Goal: Task Accomplishment & Management: Manage account settings

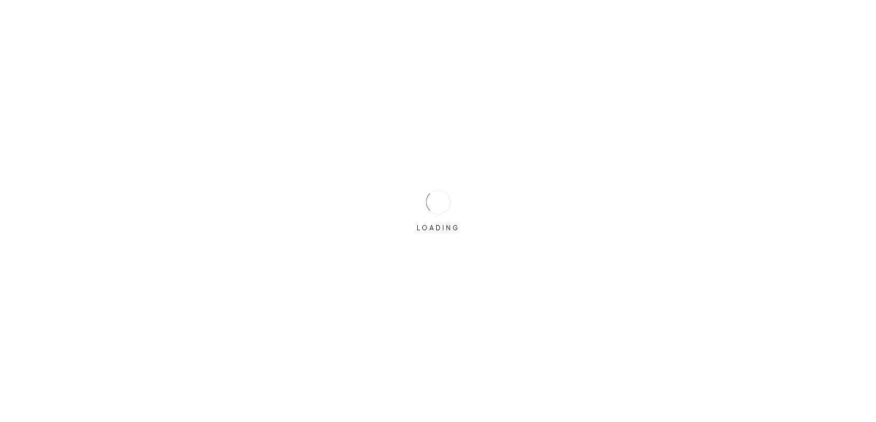
click at [399, 196] on div "LOADING" at bounding box center [438, 211] width 876 height 422
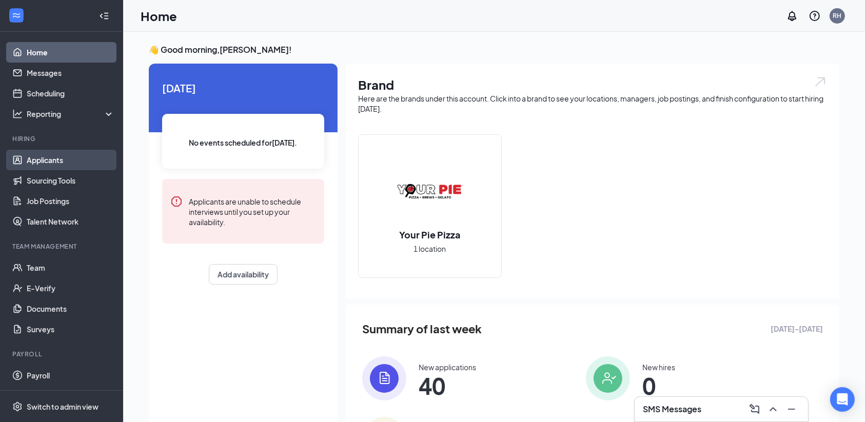
click at [56, 159] on link "Applicants" at bounding box center [71, 160] width 88 height 21
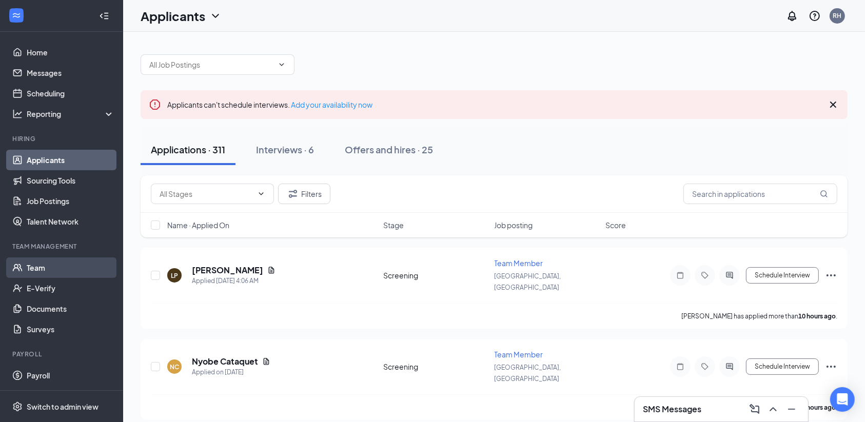
click at [39, 277] on link "Team" at bounding box center [71, 268] width 88 height 21
click at [580, 153] on div "Applications · 311 Interviews · 6 Offers and hires · 25" at bounding box center [494, 149] width 707 height 31
click at [420, 151] on div "Offers and hires · 25" at bounding box center [389, 149] width 88 height 13
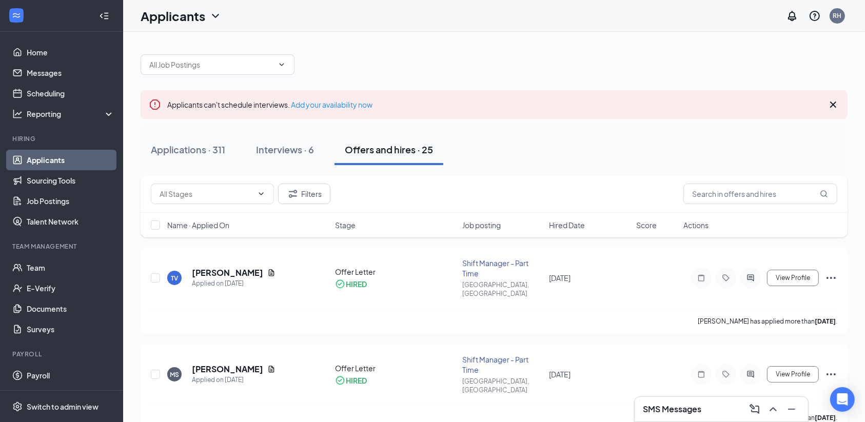
click at [536, 149] on div "Applications · 311 Interviews · 6 Offers and hires · 25" at bounding box center [494, 149] width 707 height 31
click at [215, 150] on div "Applications · 311" at bounding box center [188, 149] width 74 height 13
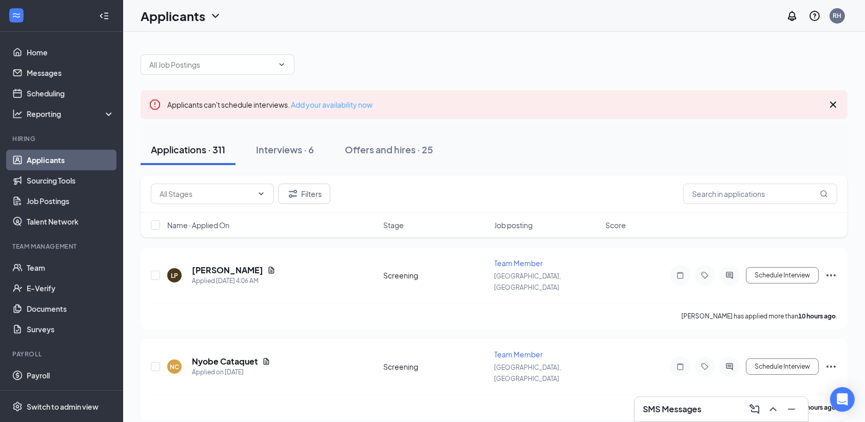
click at [332, 106] on link "Add your availability now" at bounding box center [332, 104] width 82 height 9
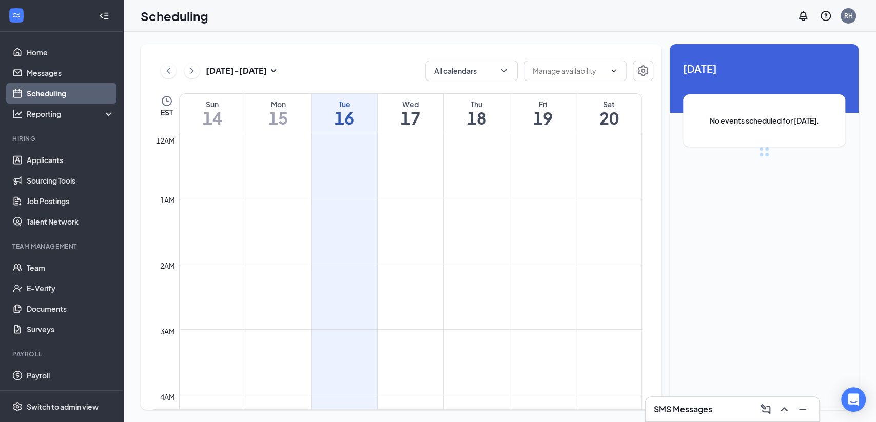
scroll to position [504, 0]
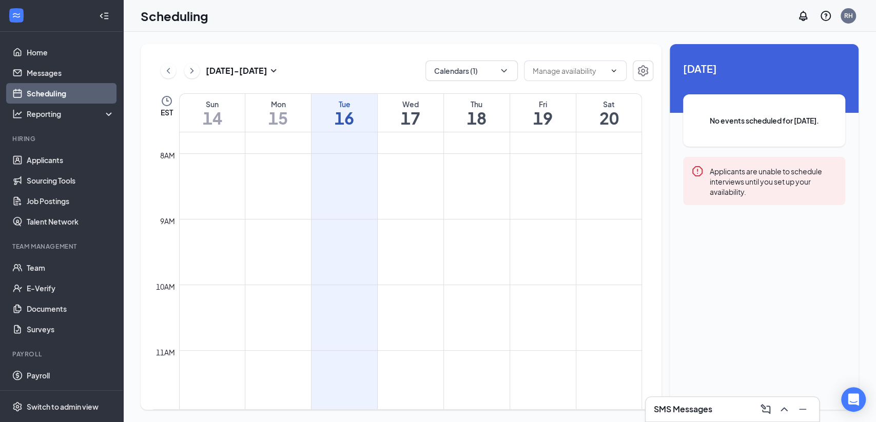
click at [411, 123] on h1 "17" at bounding box center [411, 117] width 66 height 17
click at [409, 172] on td at bounding box center [410, 178] width 463 height 16
click at [420, 283] on td at bounding box center [410, 276] width 463 height 16
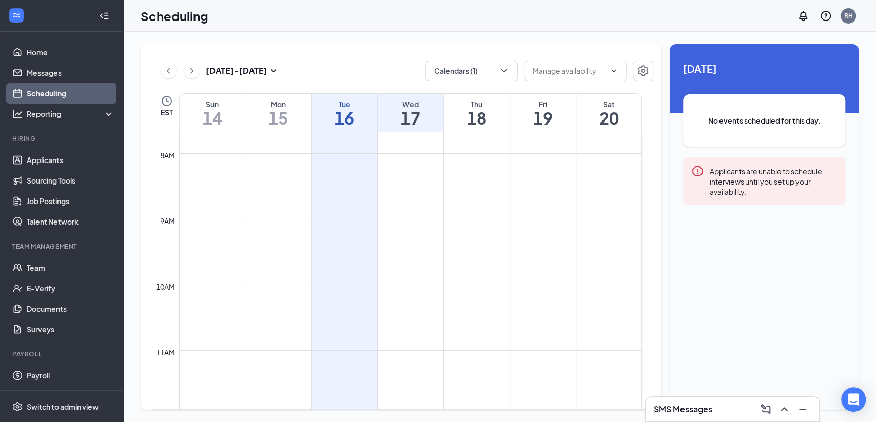
click at [420, 283] on td at bounding box center [410, 276] width 463 height 16
drag, startPoint x: 420, startPoint y: 283, endPoint x: 415, endPoint y: 254, distance: 30.3
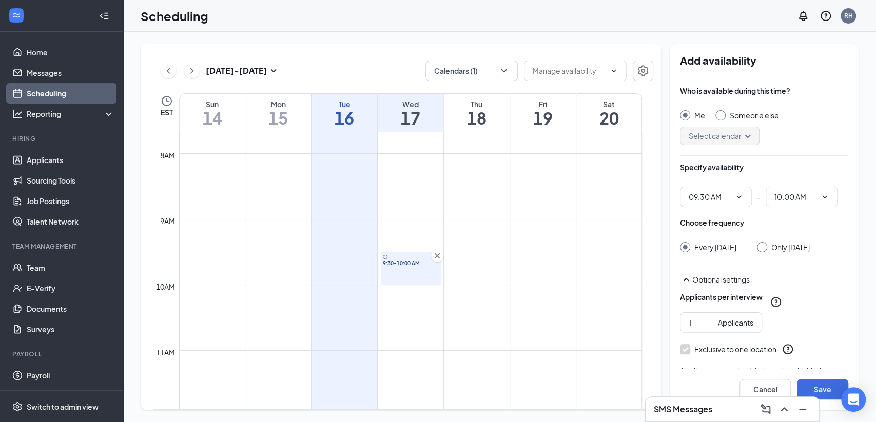
click at [415, 254] on div "9:30-10:00 AM" at bounding box center [411, 269] width 61 height 32
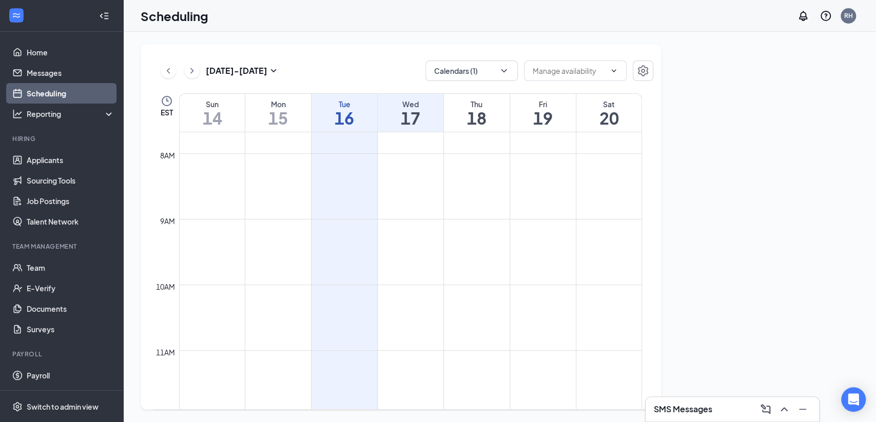
click at [415, 254] on td at bounding box center [410, 260] width 463 height 16
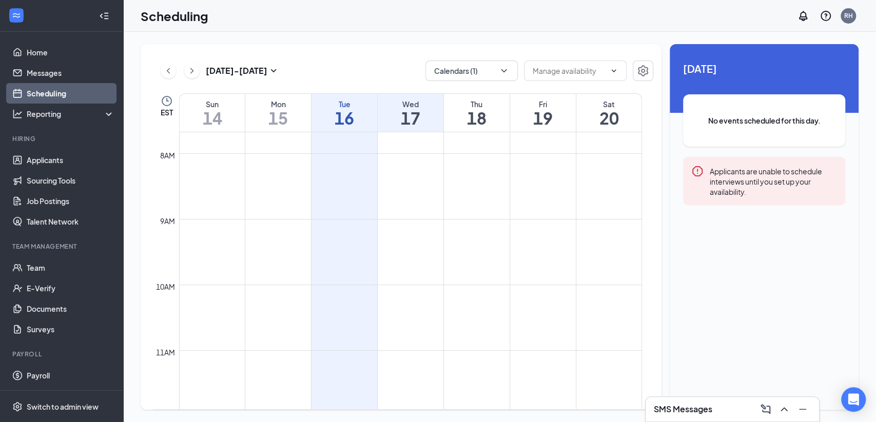
click at [415, 254] on td at bounding box center [410, 260] width 463 height 16
click at [418, 306] on td at bounding box center [410, 309] width 463 height 16
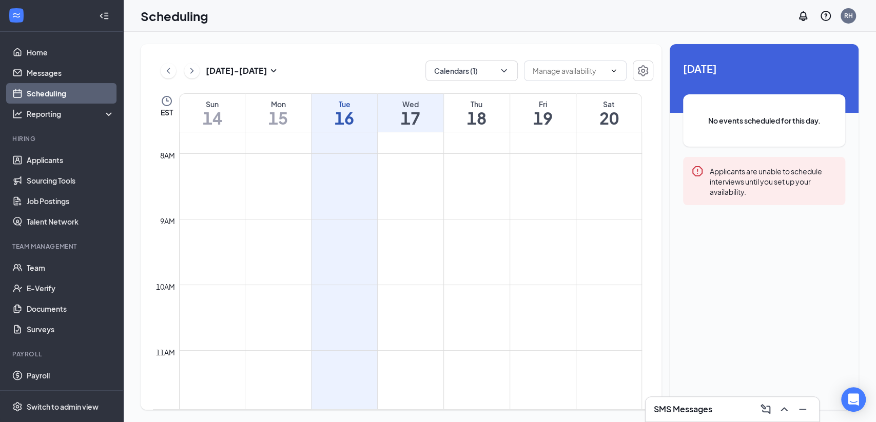
click at [418, 306] on td at bounding box center [410, 309] width 463 height 16
drag, startPoint x: 418, startPoint y: 306, endPoint x: 406, endPoint y: 295, distance: 16.0
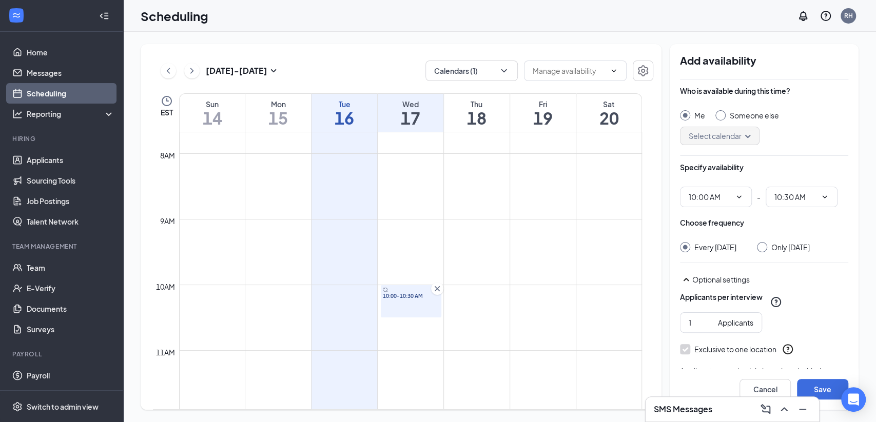
click at [406, 295] on span "10:00-10:30 AM" at bounding box center [411, 296] width 56 height 7
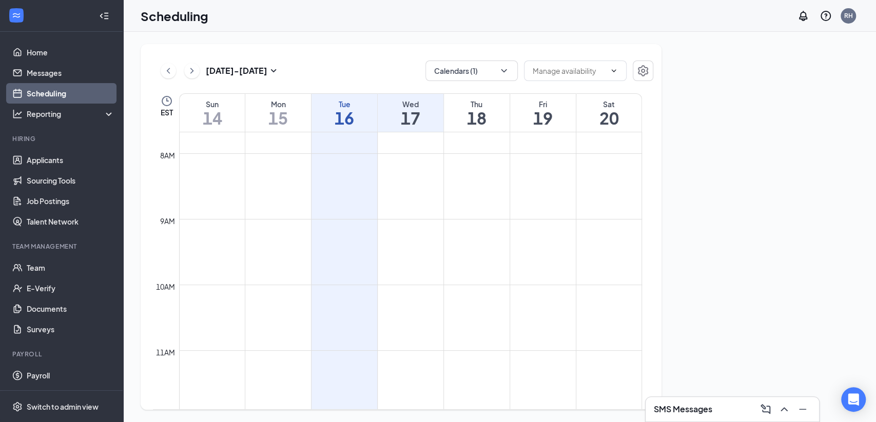
click at [406, 295] on td at bounding box center [410, 293] width 463 height 16
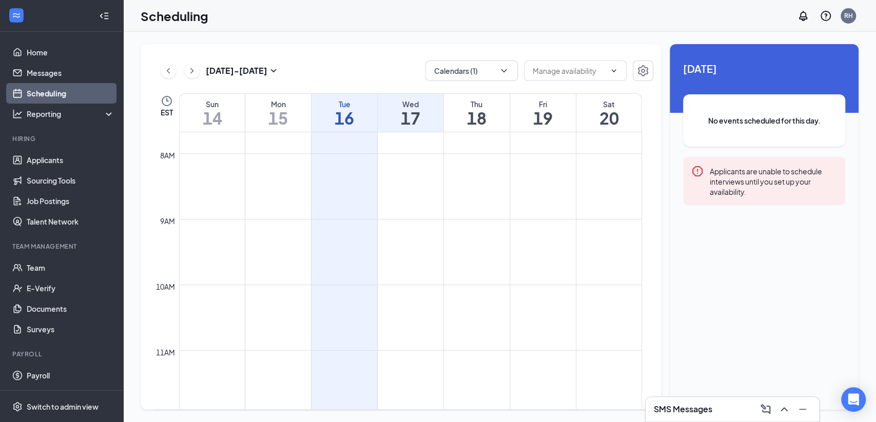
click at [406, 295] on td at bounding box center [410, 293] width 463 height 16
click at [405, 331] on td at bounding box center [410, 326] width 463 height 16
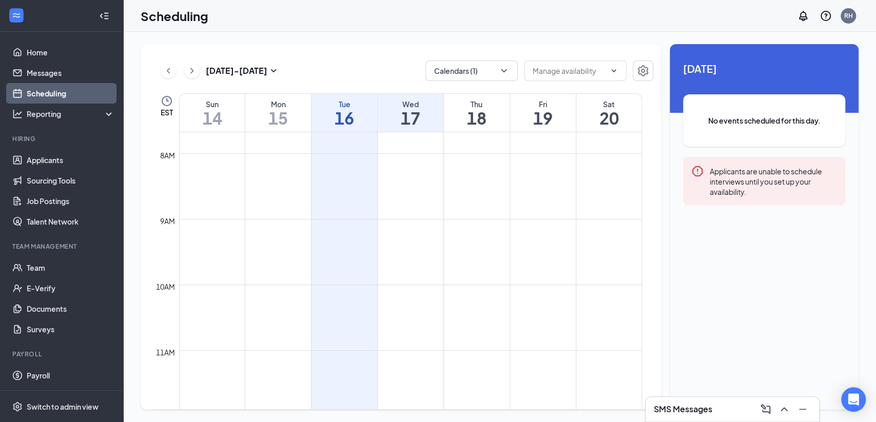
click at [394, 301] on td at bounding box center [410, 309] width 463 height 16
drag, startPoint x: 394, startPoint y: 300, endPoint x: 405, endPoint y: 292, distance: 14.0
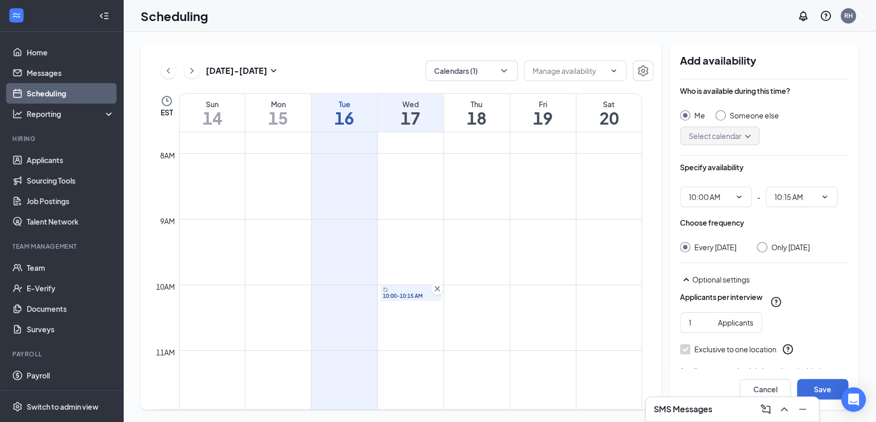
click at [405, 293] on span "10:00-10:15 AM" at bounding box center [411, 296] width 56 height 7
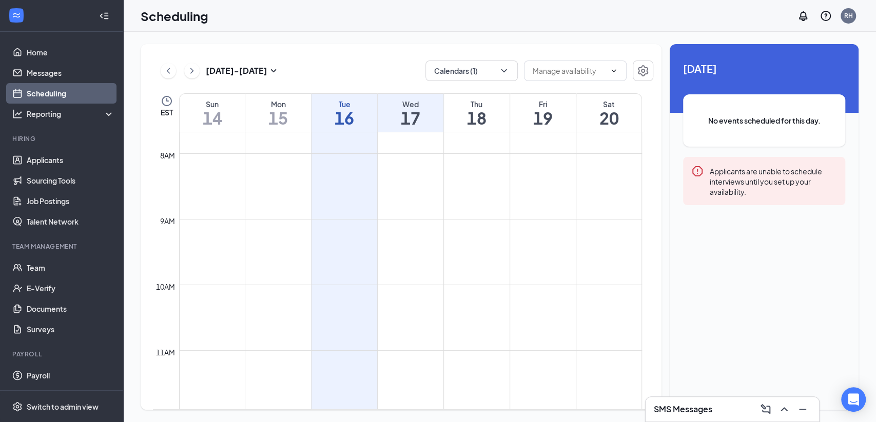
click at [405, 292] on td at bounding box center [410, 293] width 463 height 16
click at [405, 273] on td at bounding box center [410, 276] width 463 height 16
click at [403, 364] on td at bounding box center [410, 359] width 463 height 16
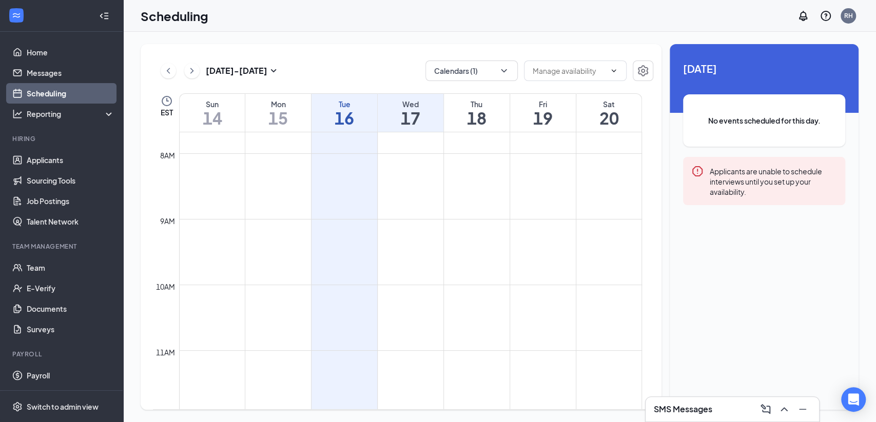
click at [396, 357] on td at bounding box center [410, 359] width 463 height 16
click at [403, 359] on td at bounding box center [410, 359] width 463 height 16
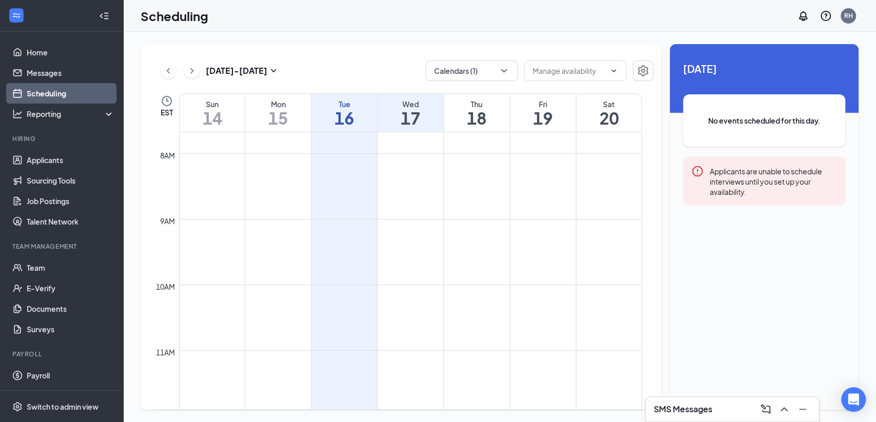
click at [403, 359] on td at bounding box center [410, 359] width 463 height 16
click at [385, 358] on td at bounding box center [410, 359] width 463 height 16
click at [419, 394] on td at bounding box center [410, 391] width 463 height 16
click at [404, 364] on td at bounding box center [410, 359] width 463 height 16
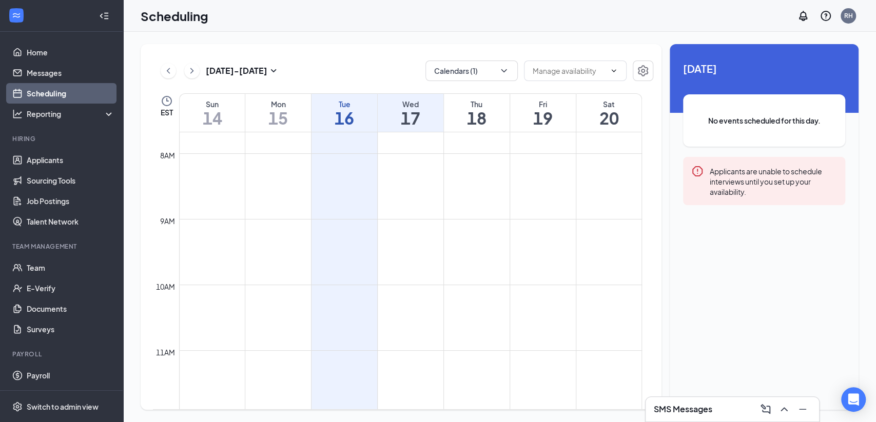
click at [404, 364] on td at bounding box center [410, 359] width 463 height 16
click at [421, 112] on h1 "17" at bounding box center [411, 117] width 66 height 17
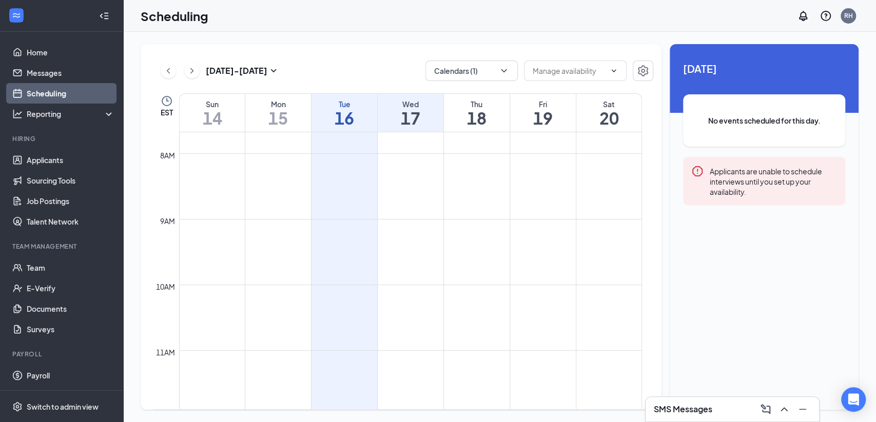
click at [403, 365] on td at bounding box center [410, 359] width 463 height 16
click at [409, 326] on td at bounding box center [410, 326] width 463 height 16
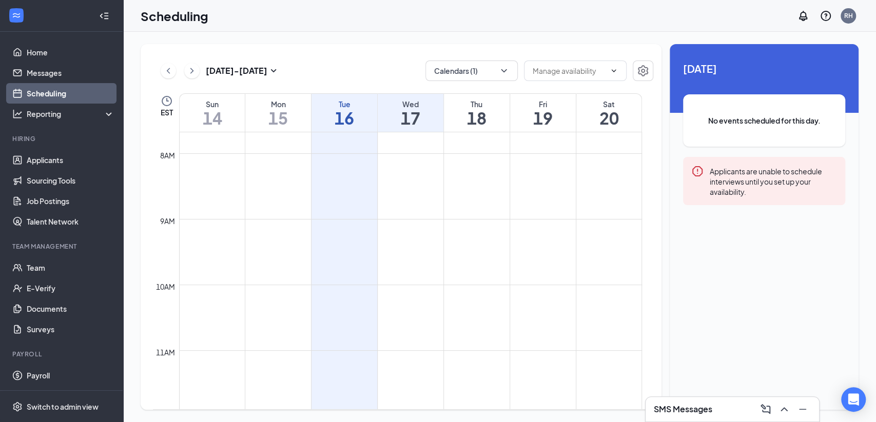
click at [409, 326] on td at bounding box center [410, 326] width 463 height 16
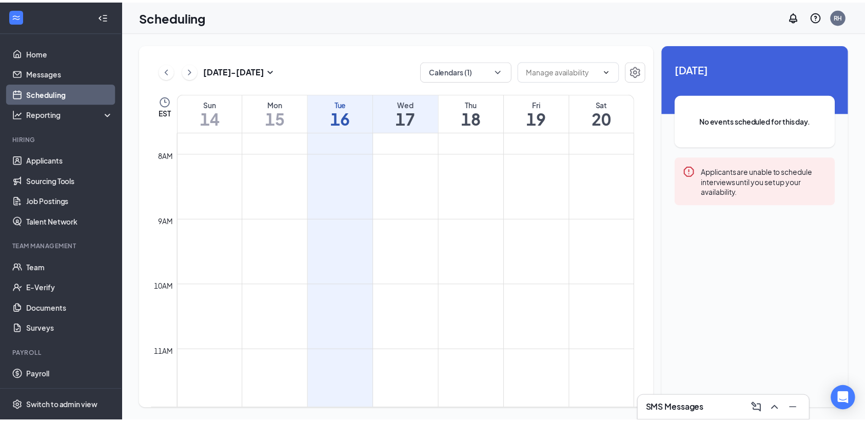
scroll to position [747, 0]
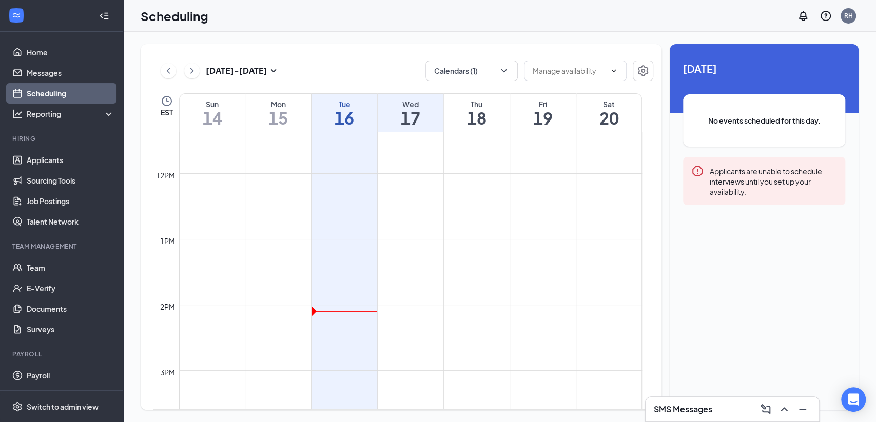
click at [403, 309] on td at bounding box center [410, 313] width 463 height 16
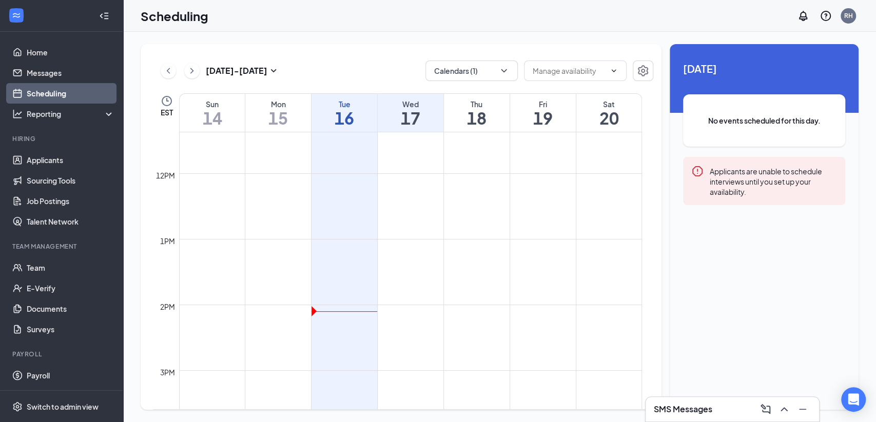
click at [403, 309] on td at bounding box center [410, 313] width 463 height 16
click at [399, 259] on td at bounding box center [410, 264] width 463 height 16
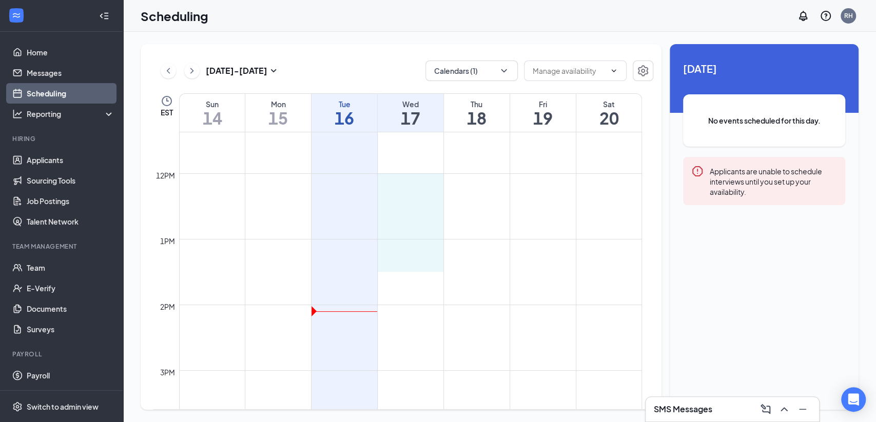
drag, startPoint x: 399, startPoint y: 259, endPoint x: 400, endPoint y: 203, distance: 55.4
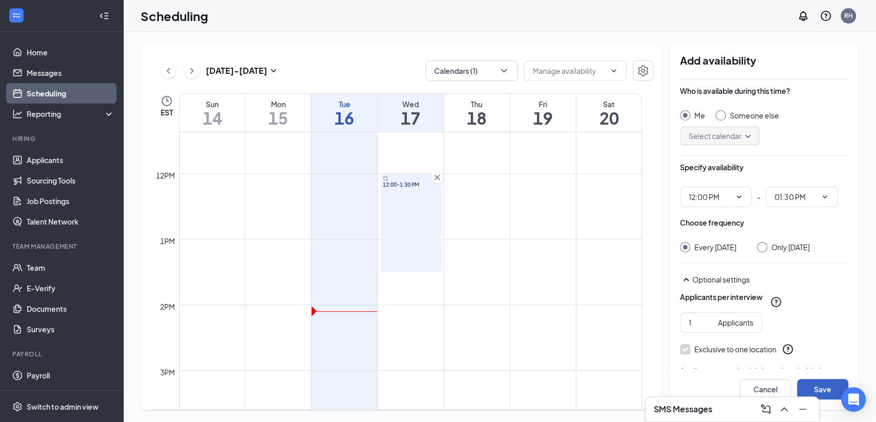
click at [824, 393] on button "Save" at bounding box center [822, 389] width 51 height 21
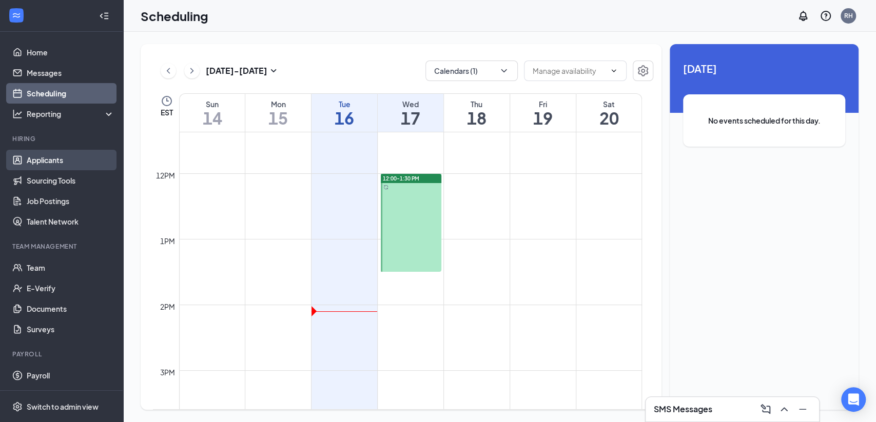
click at [76, 158] on link "Applicants" at bounding box center [71, 160] width 88 height 21
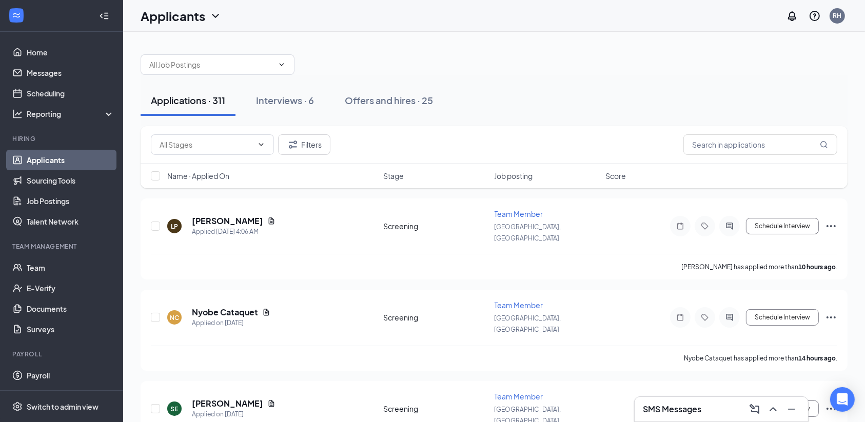
click at [701, 104] on div "Applications · 311 Interviews · 6 Offers and hires · 25" at bounding box center [494, 100] width 707 height 31
click at [301, 105] on div "Interviews · 6" at bounding box center [285, 100] width 58 height 13
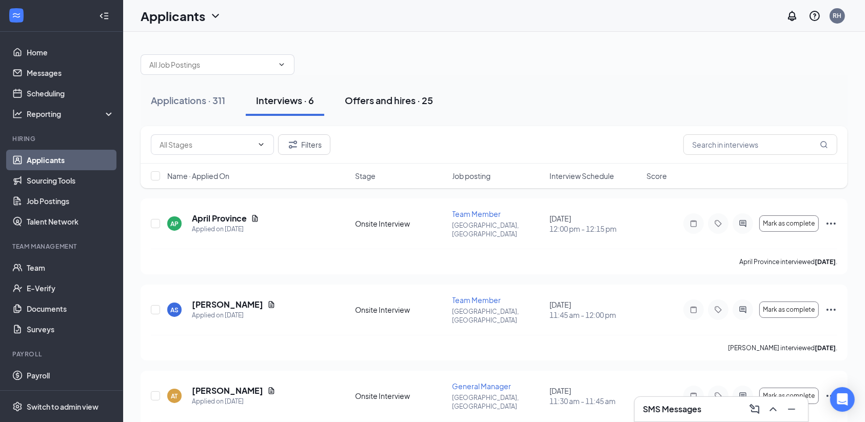
click at [382, 98] on div "Offers and hires · 25" at bounding box center [389, 100] width 88 height 13
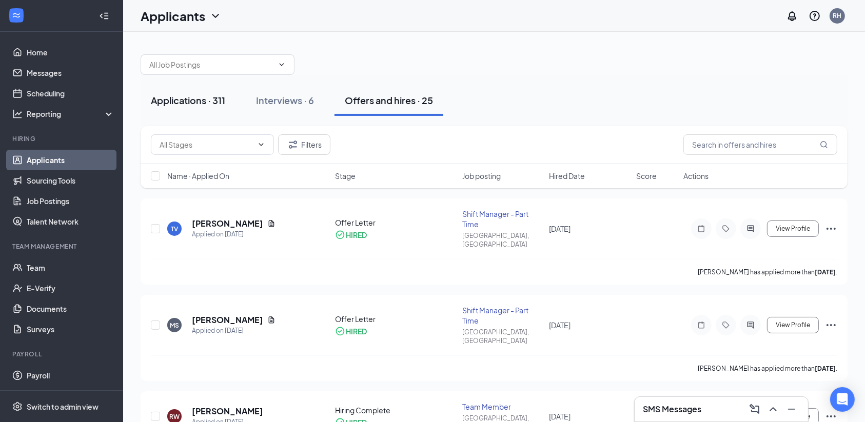
click at [212, 101] on div "Applications · 311" at bounding box center [188, 100] width 74 height 13
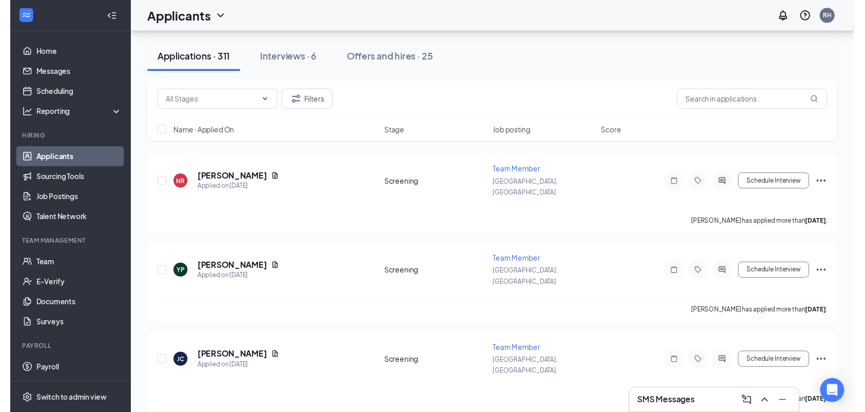
scroll to position [958, 0]
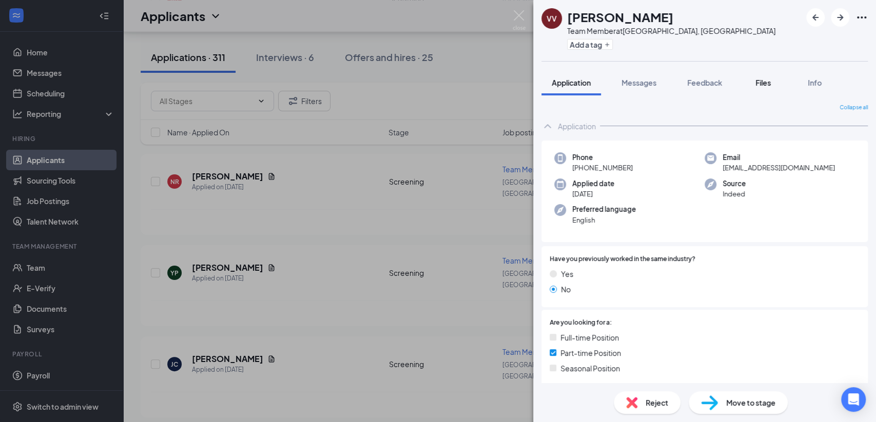
click at [761, 85] on span "Files" at bounding box center [762, 82] width 15 height 9
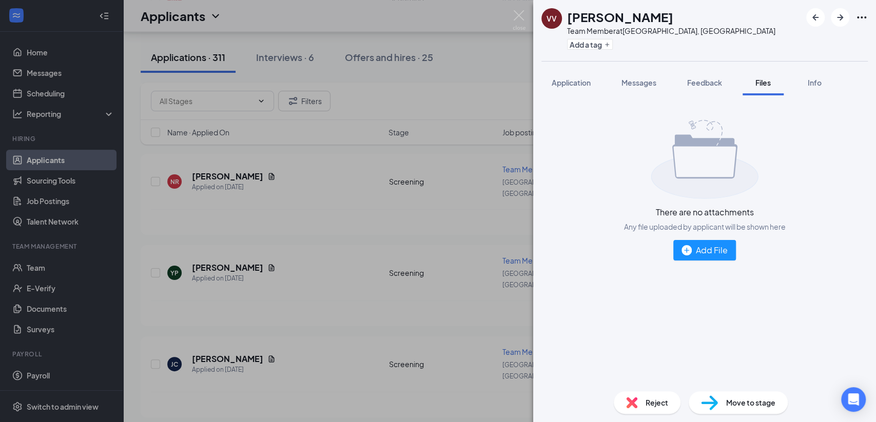
click at [460, 94] on div "VV victoria vittozzi Team Member at Orlando, FL Add a tag Application Messages …" at bounding box center [438, 211] width 876 height 422
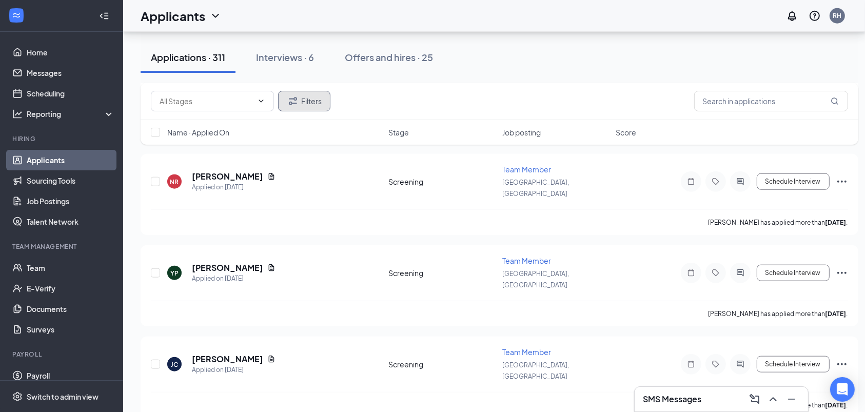
click at [303, 105] on button "Filters" at bounding box center [304, 101] width 52 height 21
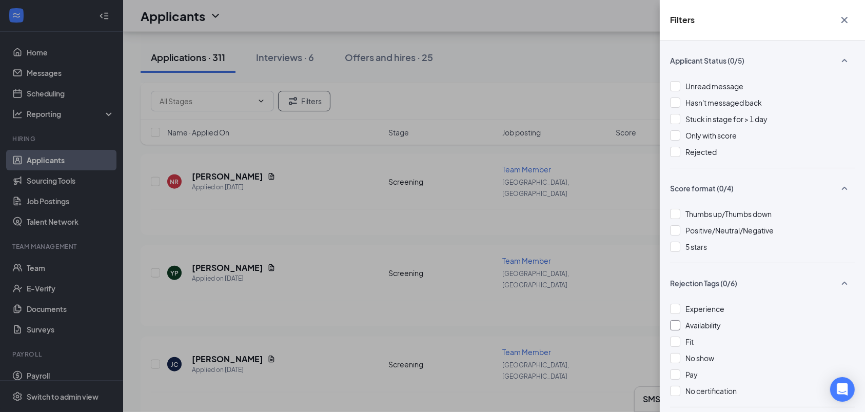
click at [680, 320] on div "Availability" at bounding box center [762, 325] width 185 height 11
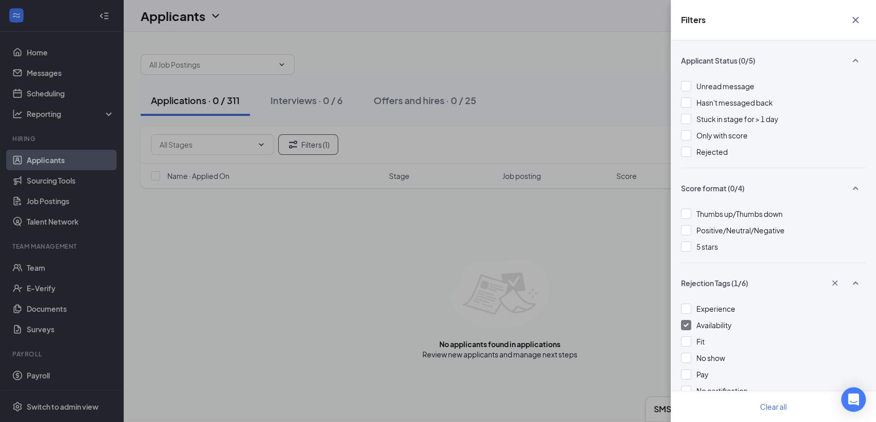
click at [680, 320] on div "Applicant Status (0/5) Unread message Hasn't messaged back Stuck in stage for >…" at bounding box center [773, 232] width 205 height 382
click at [688, 326] on img at bounding box center [686, 325] width 5 height 4
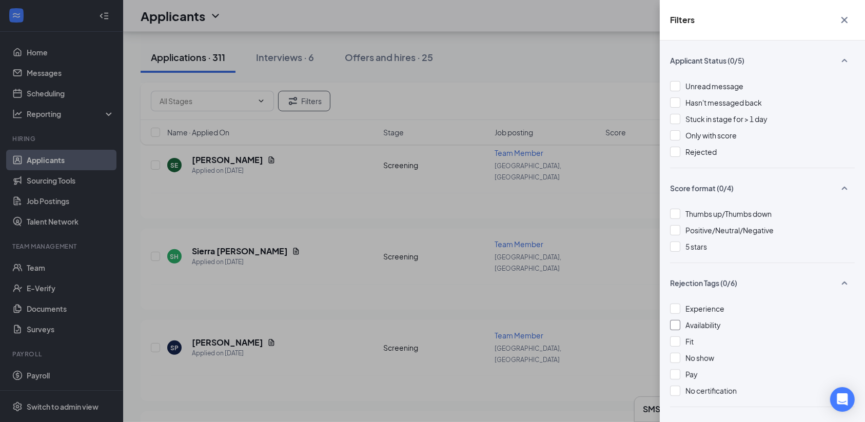
click at [845, 21] on icon "Cross" at bounding box center [845, 20] width 12 height 12
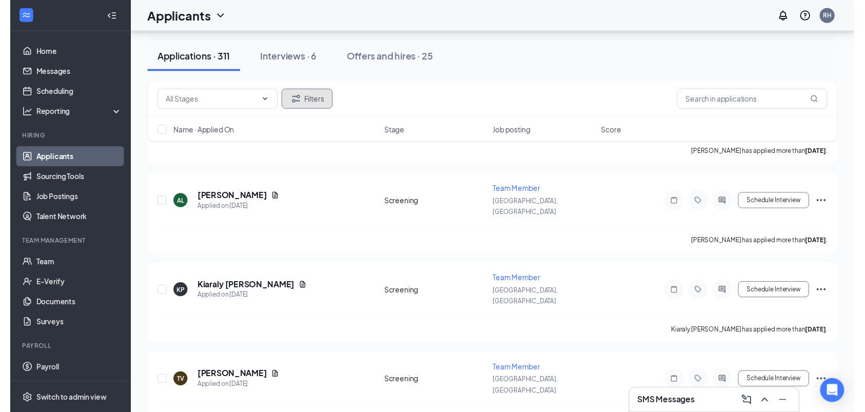
scroll to position [1393, 0]
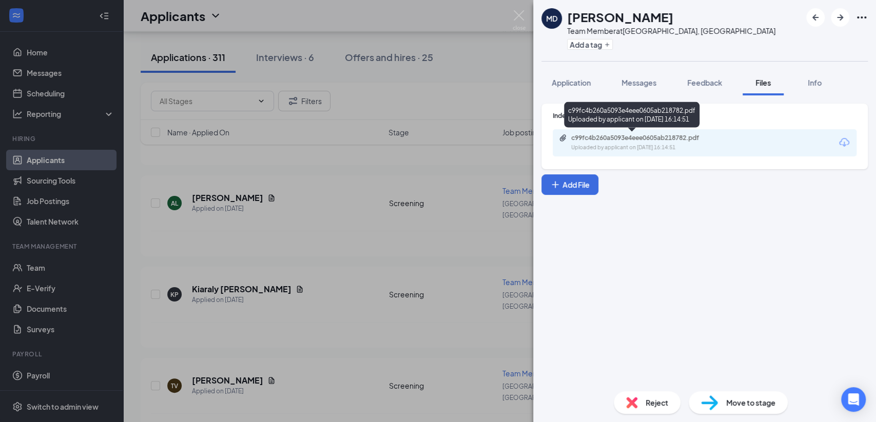
click at [636, 141] on div "c99fc4b260a5093e4eee0605ab218782.pdf" at bounding box center [643, 138] width 144 height 8
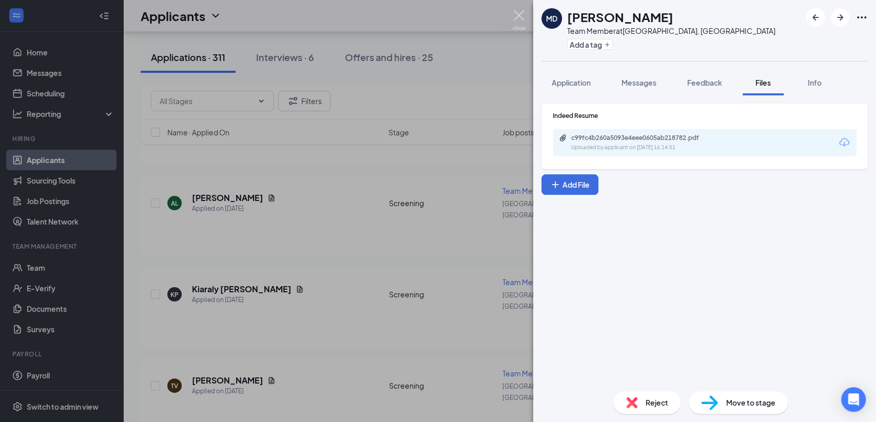
click at [519, 14] on img at bounding box center [519, 20] width 13 height 20
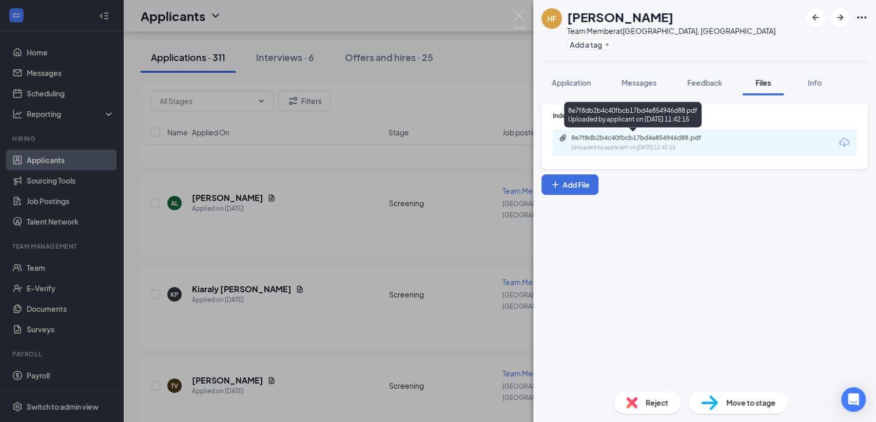
click at [591, 145] on div "Uploaded by applicant on Sep 12, 2025 at 11:42:15" at bounding box center [648, 148] width 154 height 8
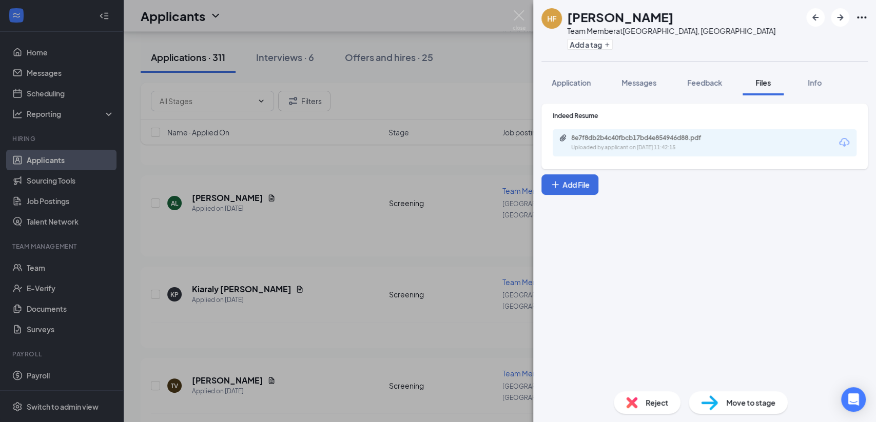
click at [341, 203] on div "HF Hope Fowler Team Member at Orlando, FL Add a tag Application Messages Feedba…" at bounding box center [438, 211] width 876 height 422
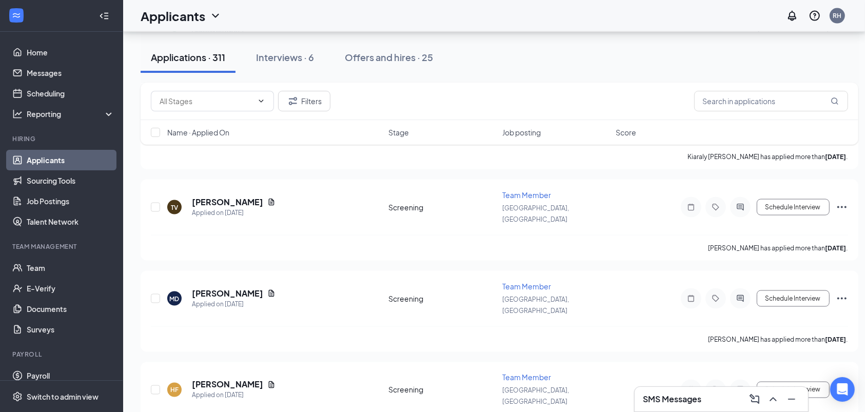
scroll to position [1612, 0]
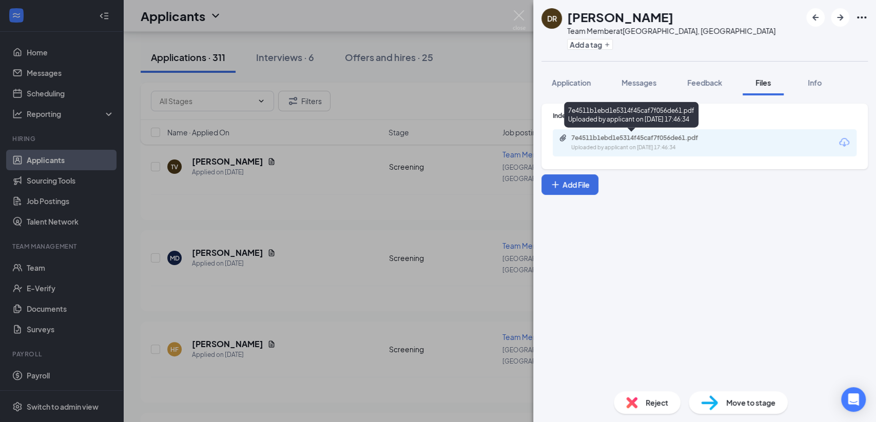
click at [637, 146] on div "Uploaded by applicant on Sep 11, 2025 at 17:46:34" at bounding box center [648, 148] width 154 height 8
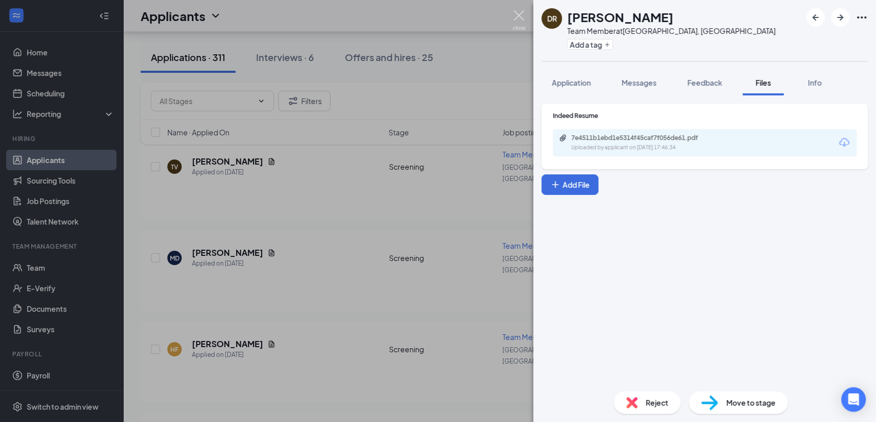
click at [517, 14] on img at bounding box center [519, 20] width 13 height 20
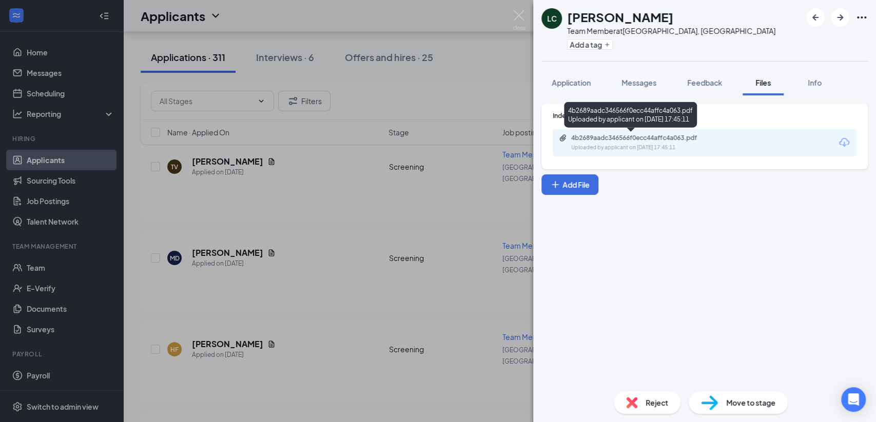
click at [625, 138] on div "4b2689aadc346566f0ecc44affc4a063.pdf" at bounding box center [643, 138] width 144 height 8
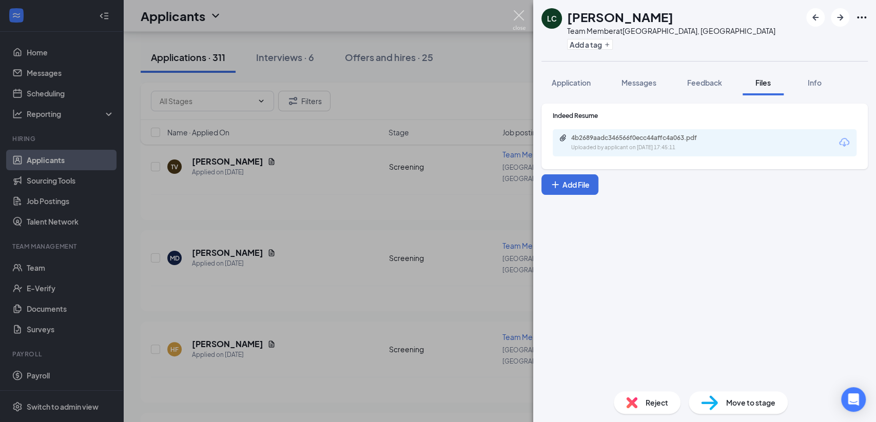
click at [522, 10] on img at bounding box center [519, 20] width 13 height 20
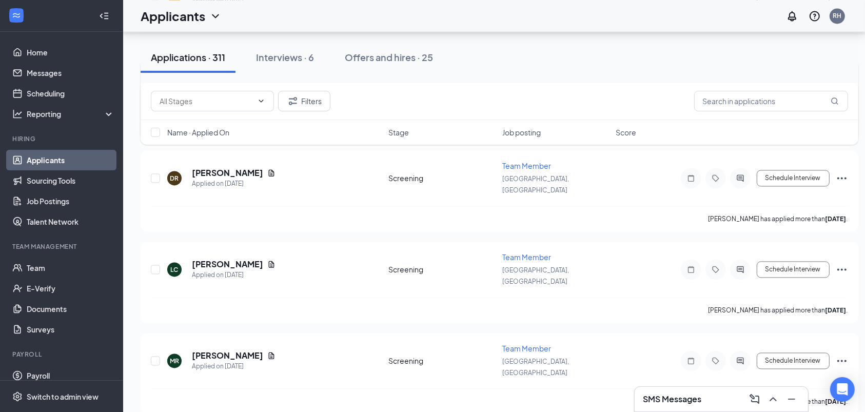
scroll to position [1968, 0]
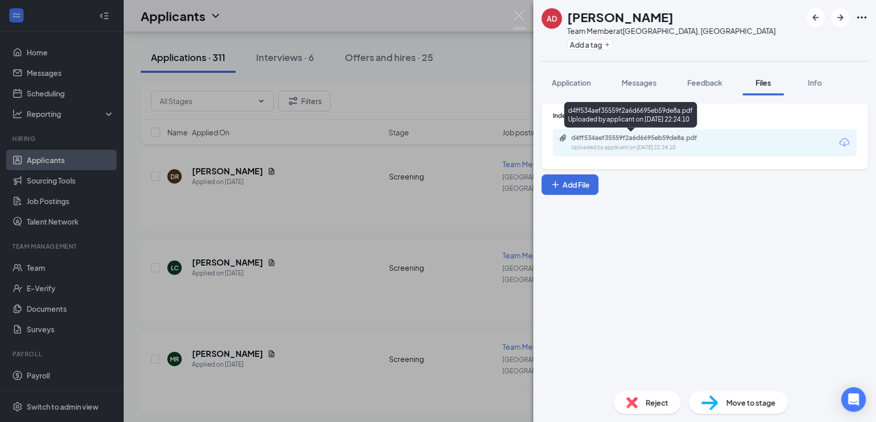
click at [641, 142] on div "d4ff534aef35559f2a6d6695eb59de8a.pdf Uploaded by applicant on Sep 10, 2025 at 2…" at bounding box center [642, 143] width 166 height 18
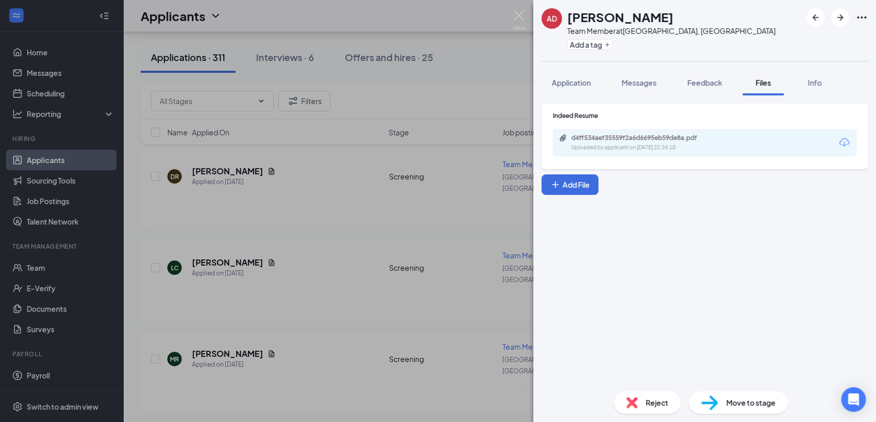
click at [357, 279] on div "AD Amarilys Diaz Team Member at Orlando, FL Add a tag Application Messages Feed…" at bounding box center [438, 211] width 876 height 422
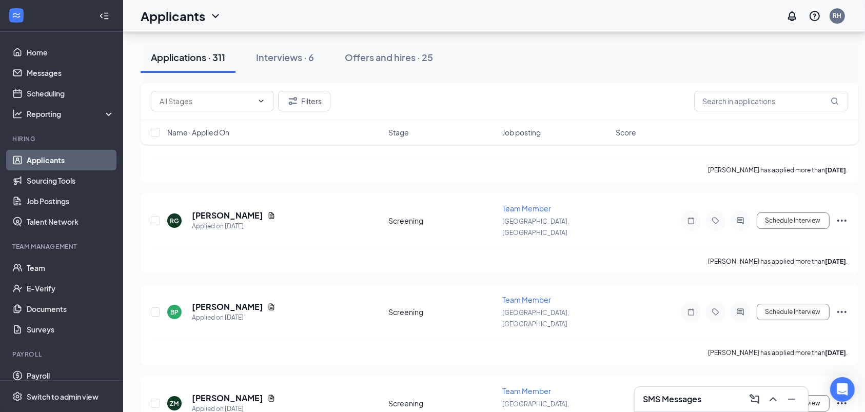
scroll to position [3199, 0]
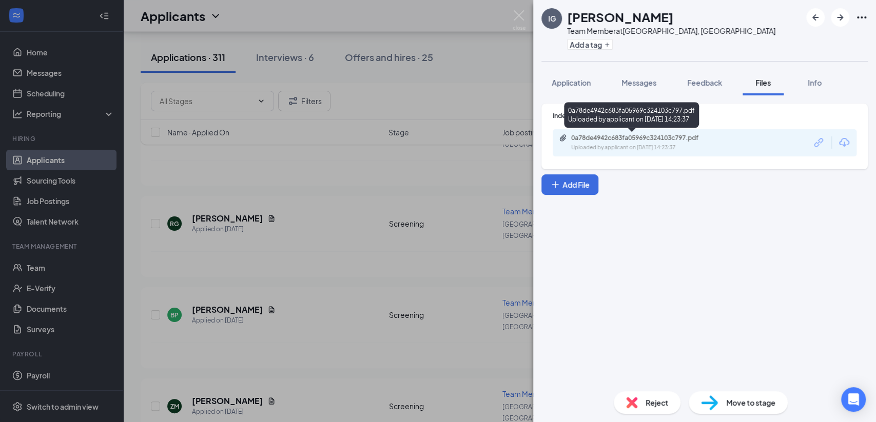
click at [623, 138] on div "0a78de4942c683fa05969c324103c797.pdf" at bounding box center [643, 138] width 144 height 8
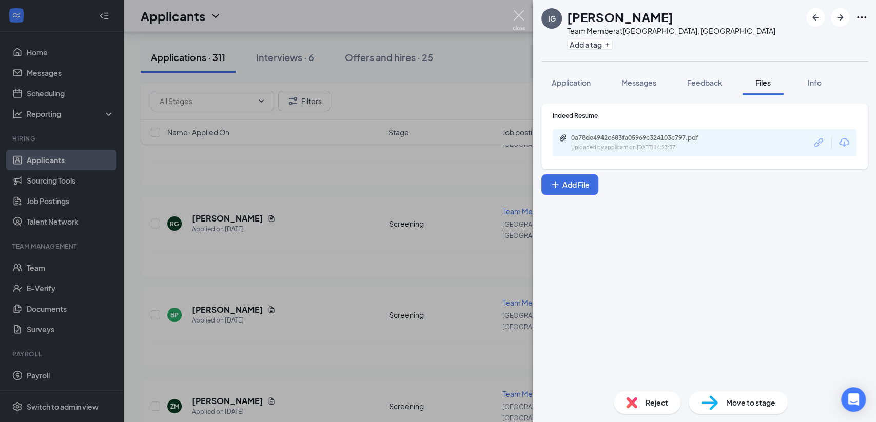
click at [515, 21] on img at bounding box center [519, 20] width 13 height 20
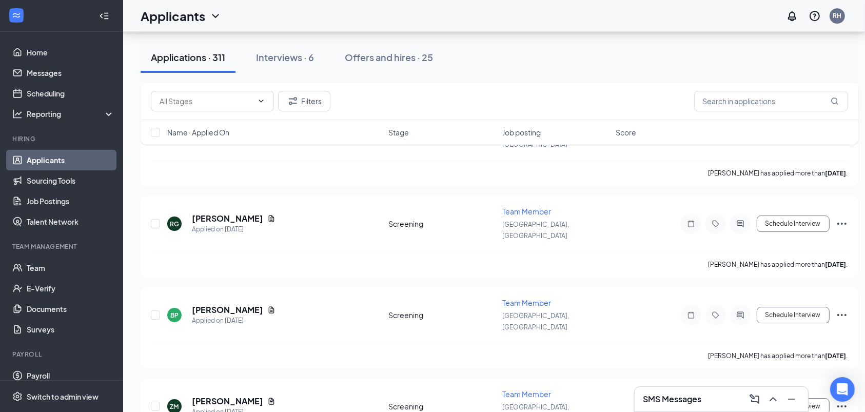
click at [451, 117] on div "Filters" at bounding box center [500, 101] width 718 height 37
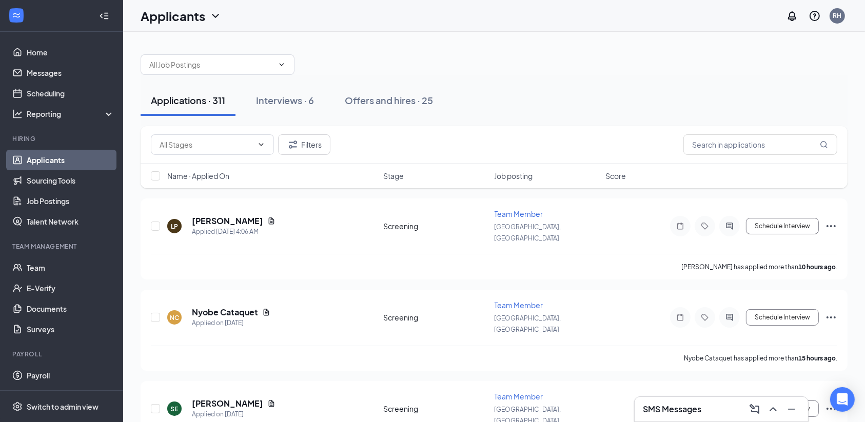
click at [214, 14] on icon "ChevronDown" at bounding box center [215, 16] width 7 height 4
click at [42, 268] on link "Team" at bounding box center [71, 268] width 88 height 21
